Goal: Find specific page/section: Find specific page/section

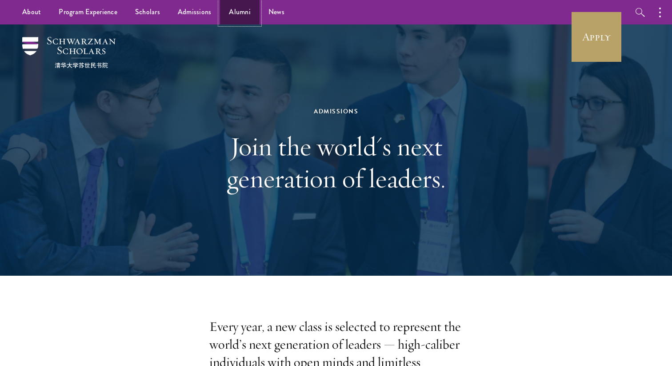
click at [234, 15] on link "Alumni" at bounding box center [240, 12] width 40 height 24
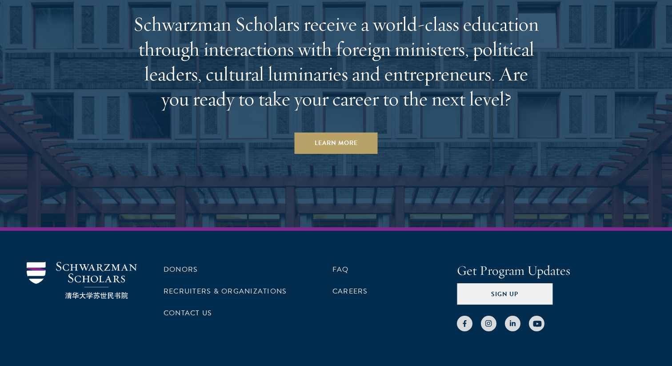
scroll to position [3844, 0]
